Goal: Transaction & Acquisition: Purchase product/service

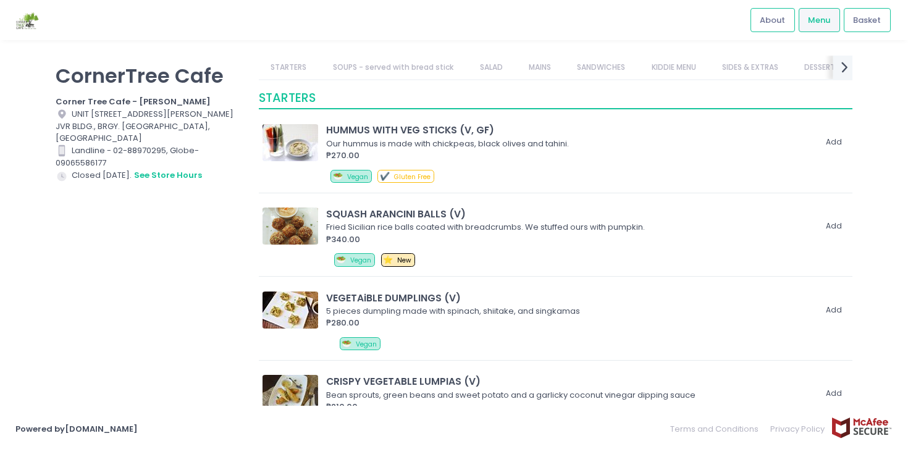
click at [848, 60] on icon "next Created with Sketch." at bounding box center [844, 67] width 18 height 18
click at [274, 67] on icon "prev Created with Sketch." at bounding box center [267, 67] width 18 height 18
click at [272, 64] on icon "prev Created with Sketch." at bounding box center [267, 67] width 18 height 18
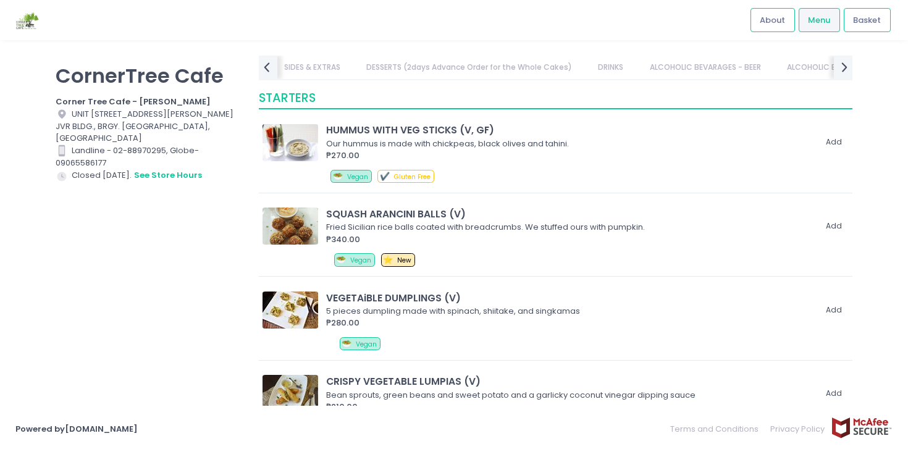
scroll to position [0, 453]
click at [274, 65] on icon "prev Created with Sketch." at bounding box center [267, 67] width 18 height 18
click at [839, 62] on icon "next Created with Sketch." at bounding box center [844, 67] width 18 height 18
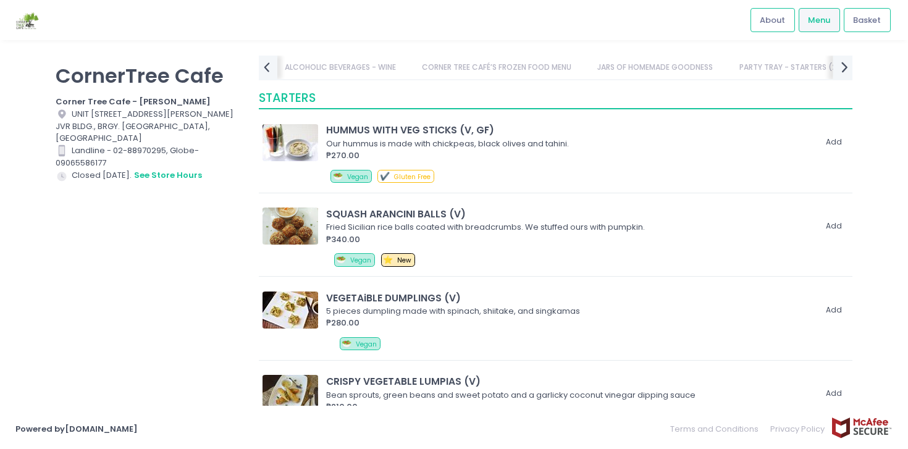
click at [839, 62] on icon "next Created with Sketch." at bounding box center [844, 67] width 18 height 18
click at [702, 72] on link "PARTY TRAY - STARTERS (2days Advance Order)" at bounding box center [649, 67] width 201 height 23
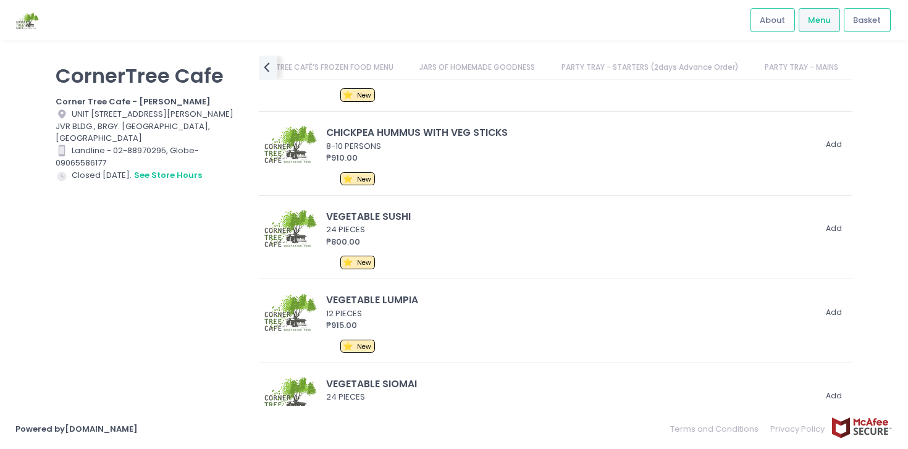
scroll to position [9350, 0]
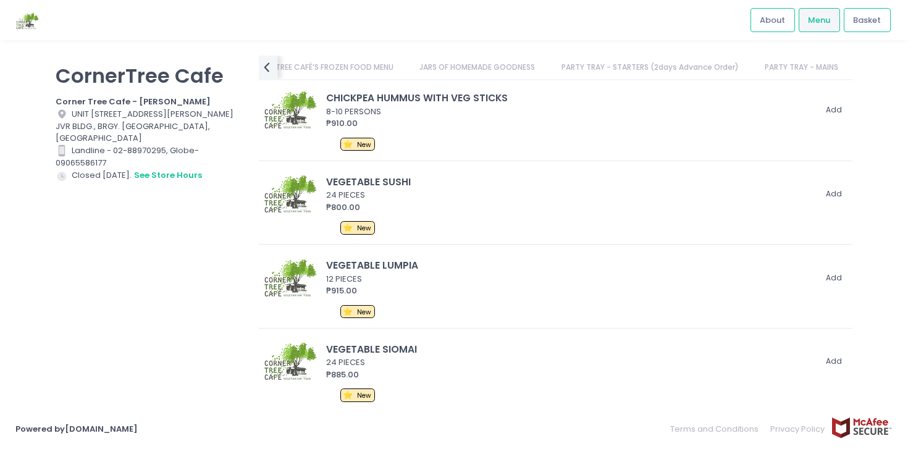
click at [776, 62] on link "PARTY TRAY - MAINS" at bounding box center [801, 67] width 98 height 23
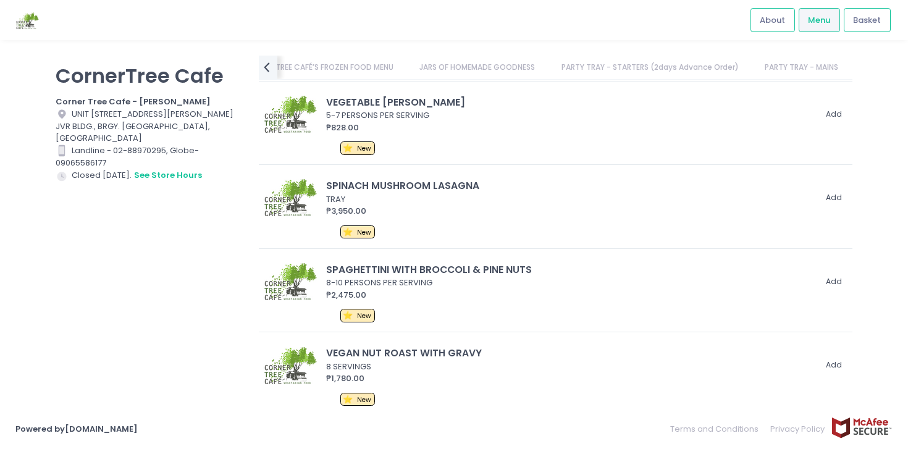
scroll to position [10044, 0]
